Goal: Task Accomplishment & Management: Manage account settings

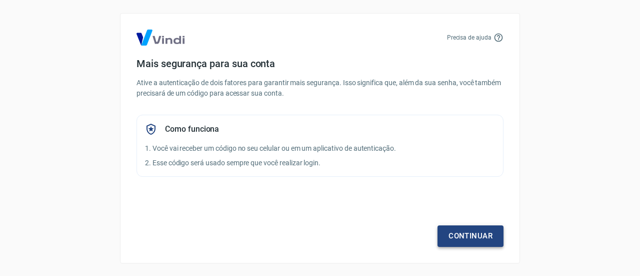
click at [467, 236] on link "Continuar" at bounding box center [471, 235] width 66 height 21
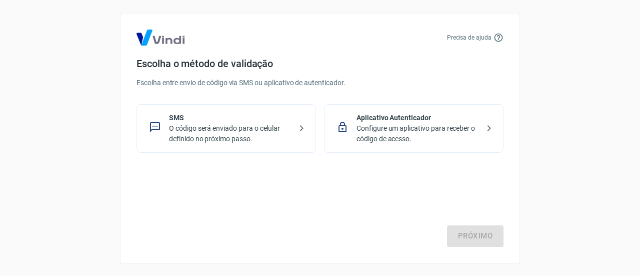
click at [400, 124] on p "Configure um aplicativo para receber o código de acesso." at bounding box center [418, 133] width 123 height 21
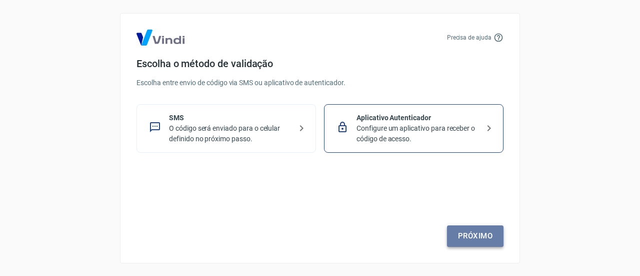
click at [481, 234] on link "Próximo" at bounding box center [475, 235] width 57 height 21
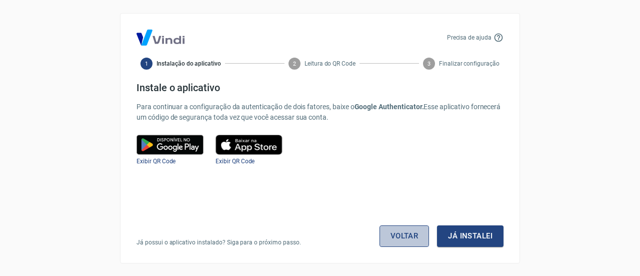
click at [399, 239] on link "Voltar" at bounding box center [405, 235] width 50 height 21
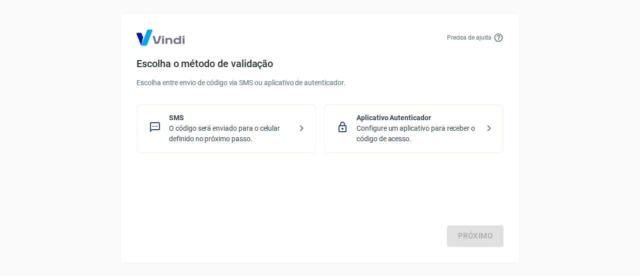
click at [189, 132] on p "O código será enviado para o celular definido no próximo passo." at bounding box center [230, 133] width 123 height 21
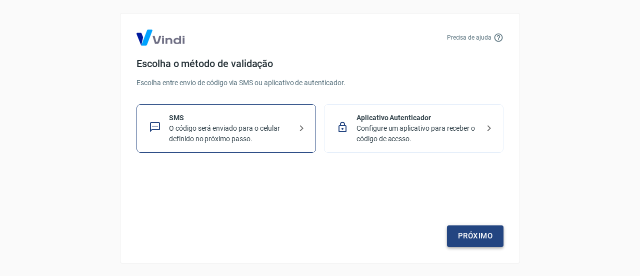
click at [490, 245] on link "Próximo" at bounding box center [475, 235] width 57 height 21
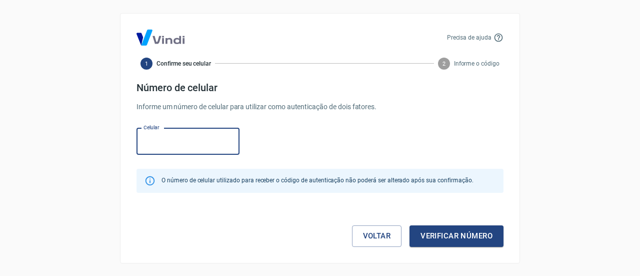
click at [163, 140] on input "Celular" at bounding box center [188, 141] width 103 height 27
type input "[PHONE_NUMBER]"
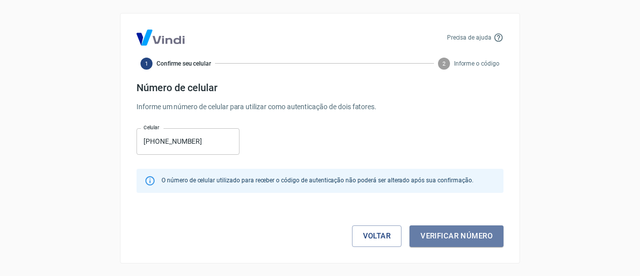
click at [500, 233] on button "Verificar número" at bounding box center [457, 235] width 94 height 21
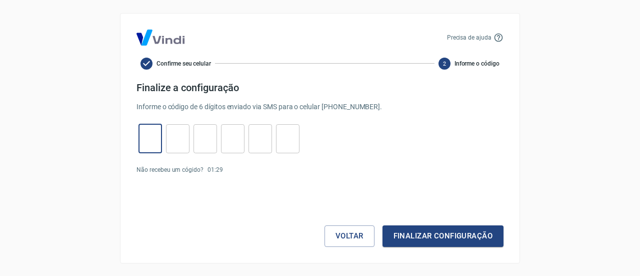
click at [148, 139] on input "tel" at bounding box center [151, 139] width 24 height 22
type input "5"
type input "8"
type input "1"
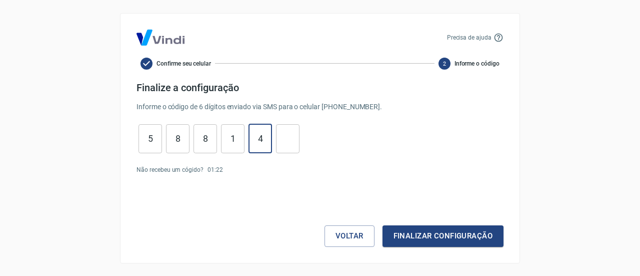
type input "4"
type input "5"
click at [410, 233] on button "Finalizar configuração" at bounding box center [443, 235] width 121 height 21
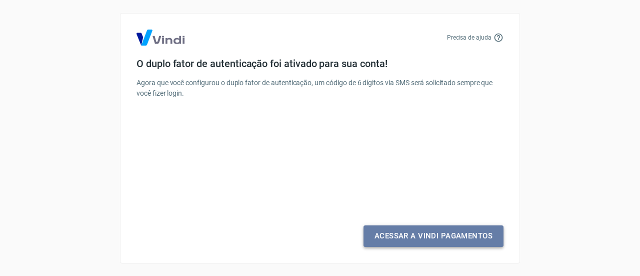
click at [401, 235] on link "Acessar a Vindi Pagamentos" at bounding box center [434, 235] width 140 height 21
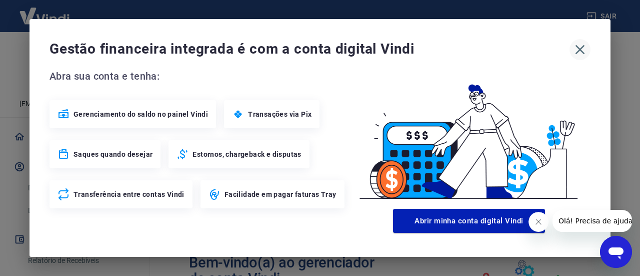
click at [581, 50] on icon "button" at bounding box center [580, 50] width 16 height 16
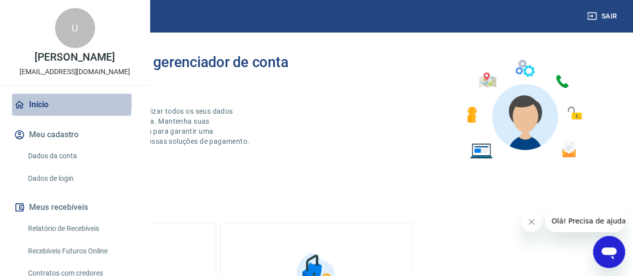
click at [30, 116] on link "Início" at bounding box center [75, 105] width 126 height 22
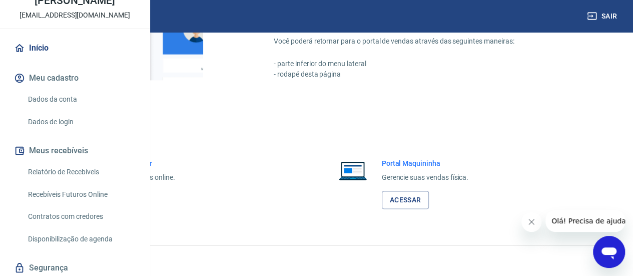
scroll to position [100, 0]
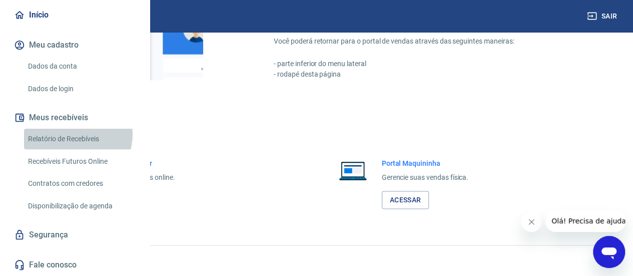
click at [73, 149] on link "Relatório de Recebíveis" at bounding box center [81, 139] width 114 height 21
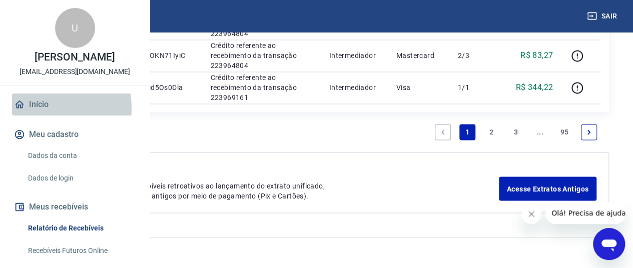
click at [35, 116] on link "Início" at bounding box center [75, 105] width 126 height 22
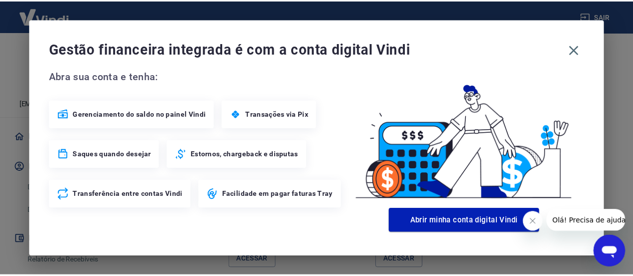
scroll to position [664, 0]
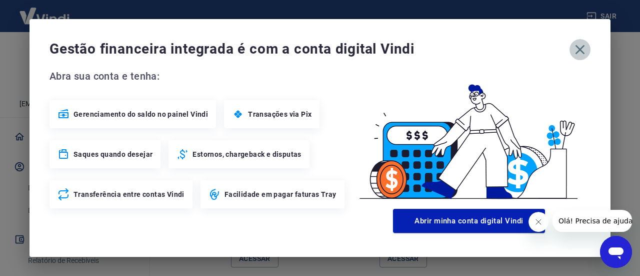
click at [579, 42] on icon "button" at bounding box center [580, 50] width 16 height 16
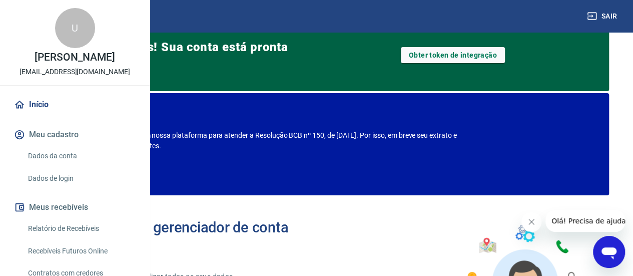
scroll to position [50, 0]
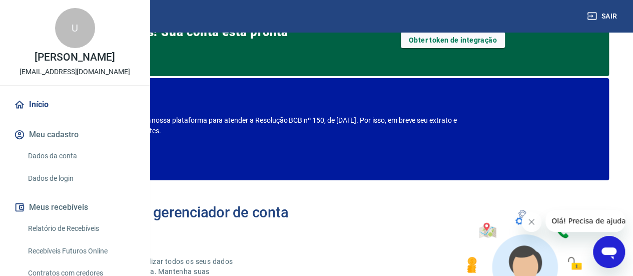
drag, startPoint x: 185, startPoint y: 122, endPoint x: 477, endPoint y: 128, distance: 292.7
click at [477, 128] on p "Estamos realizando adequações em nossa plataforma para atender a Resolução BCB …" at bounding box center [261, 125] width 444 height 21
click at [401, 194] on div "Bem-vindo(a) ao gerenciador de conta Vindi Aqui você pode consultar e atualizar…" at bounding box center [316, 259] width 585 height 143
